Goal: Task Accomplishment & Management: Use online tool/utility

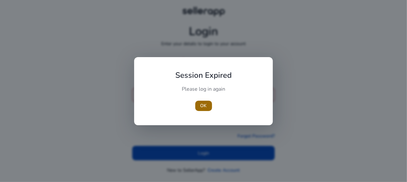
click at [201, 103] on span "OK" at bounding box center [204, 105] width 6 height 7
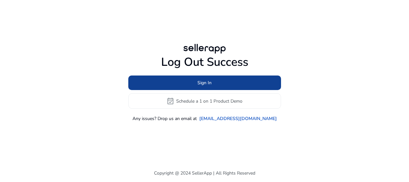
click at [213, 86] on span at bounding box center [204, 82] width 153 height 15
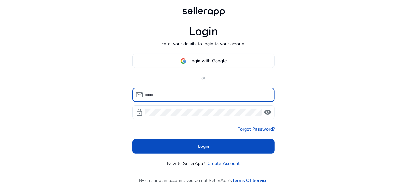
click at [196, 92] on input at bounding box center [207, 94] width 125 height 7
type input "**********"
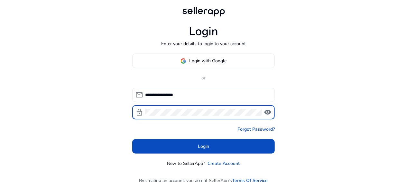
click button "Login" at bounding box center [203, 146] width 143 height 14
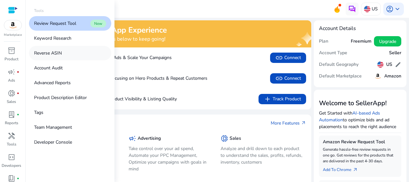
click at [51, 55] on p "Reverse ASIN" at bounding box center [48, 53] width 28 height 7
